Goal: Find contact information: Find contact information

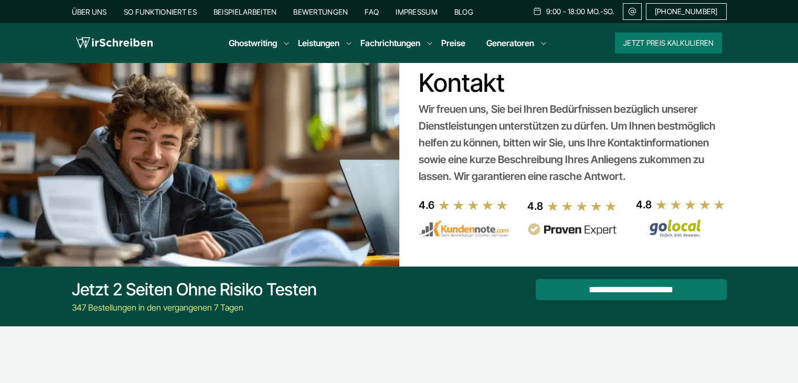
click at [412, 9] on link "Impressum" at bounding box center [417, 11] width 42 height 9
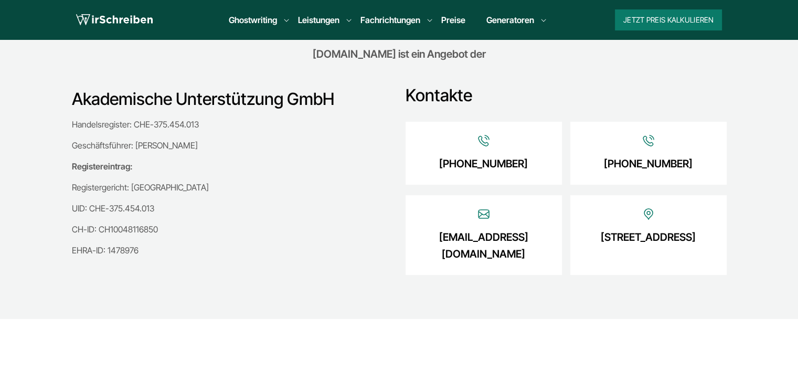
scroll to position [277, 0]
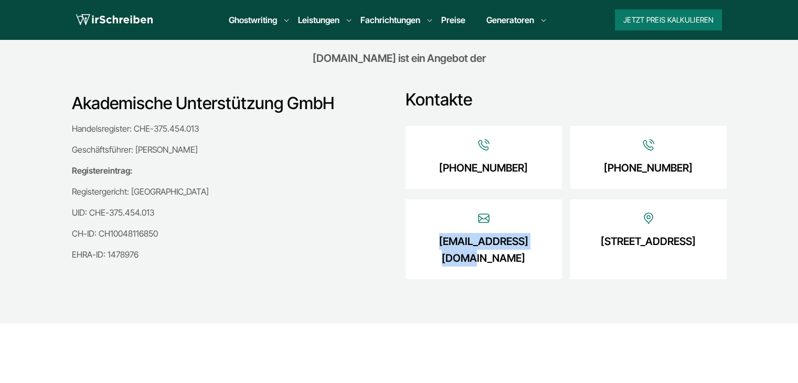
drag, startPoint x: 421, startPoint y: 244, endPoint x: 541, endPoint y: 243, distance: 120.8
click at [541, 243] on div "[EMAIL_ADDRESS][DOMAIN_NAME]" at bounding box center [484, 239] width 156 height 80
copy link "[EMAIL_ADDRESS][DOMAIN_NAME]"
